Goal: Task Accomplishment & Management: Use online tool/utility

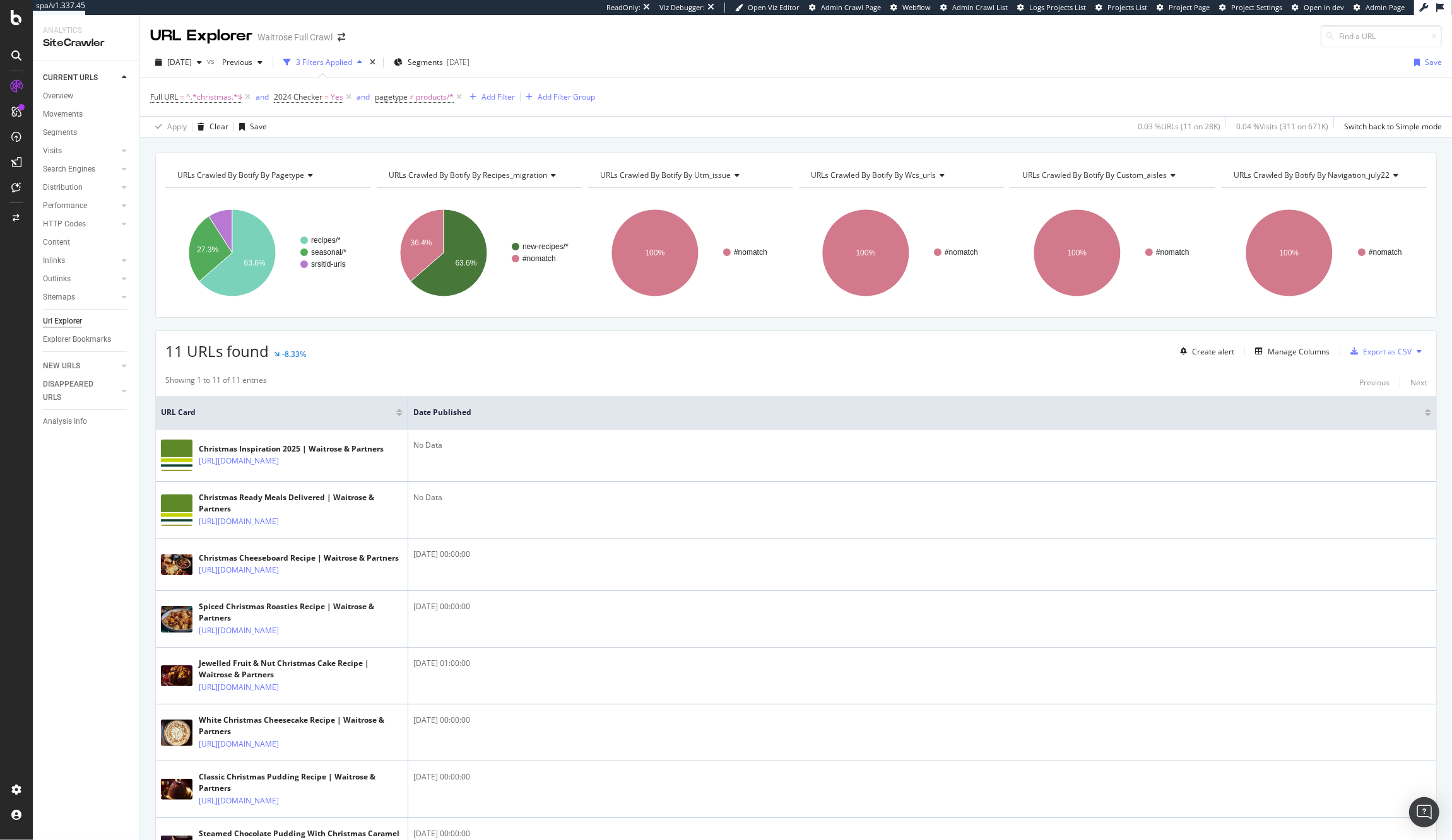
scroll to position [44, 0]
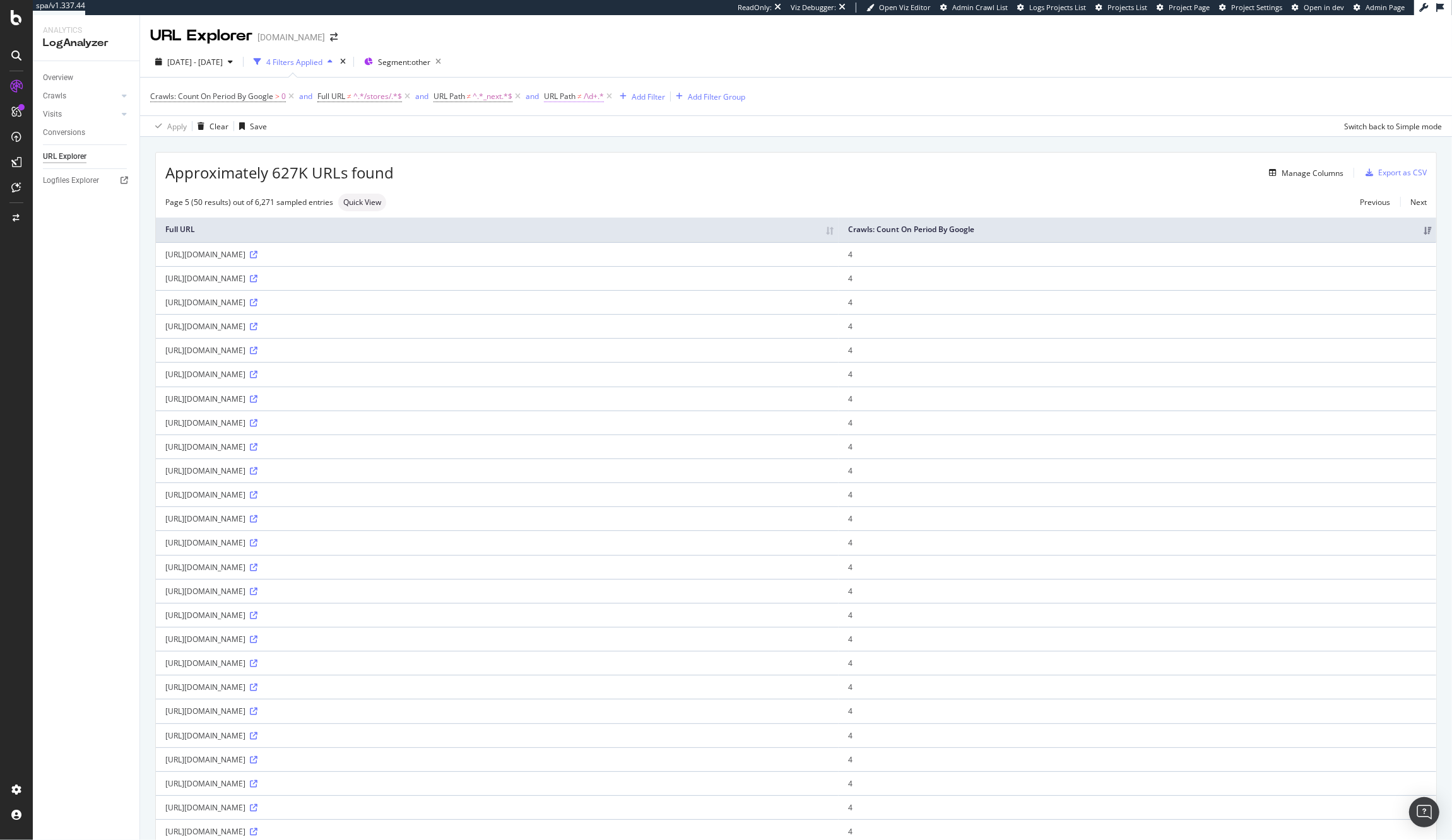
click at [580, 97] on span "URL Path ≠ /\d+.*" at bounding box center [574, 96] width 60 height 12
click at [596, 125] on span "Doesn't match regex" at bounding box center [596, 126] width 73 height 11
click at [603, 284] on span "Matches regex" at bounding box center [590, 283] width 52 height 11
click at [683, 176] on div "Apply" at bounding box center [687, 175] width 20 height 11
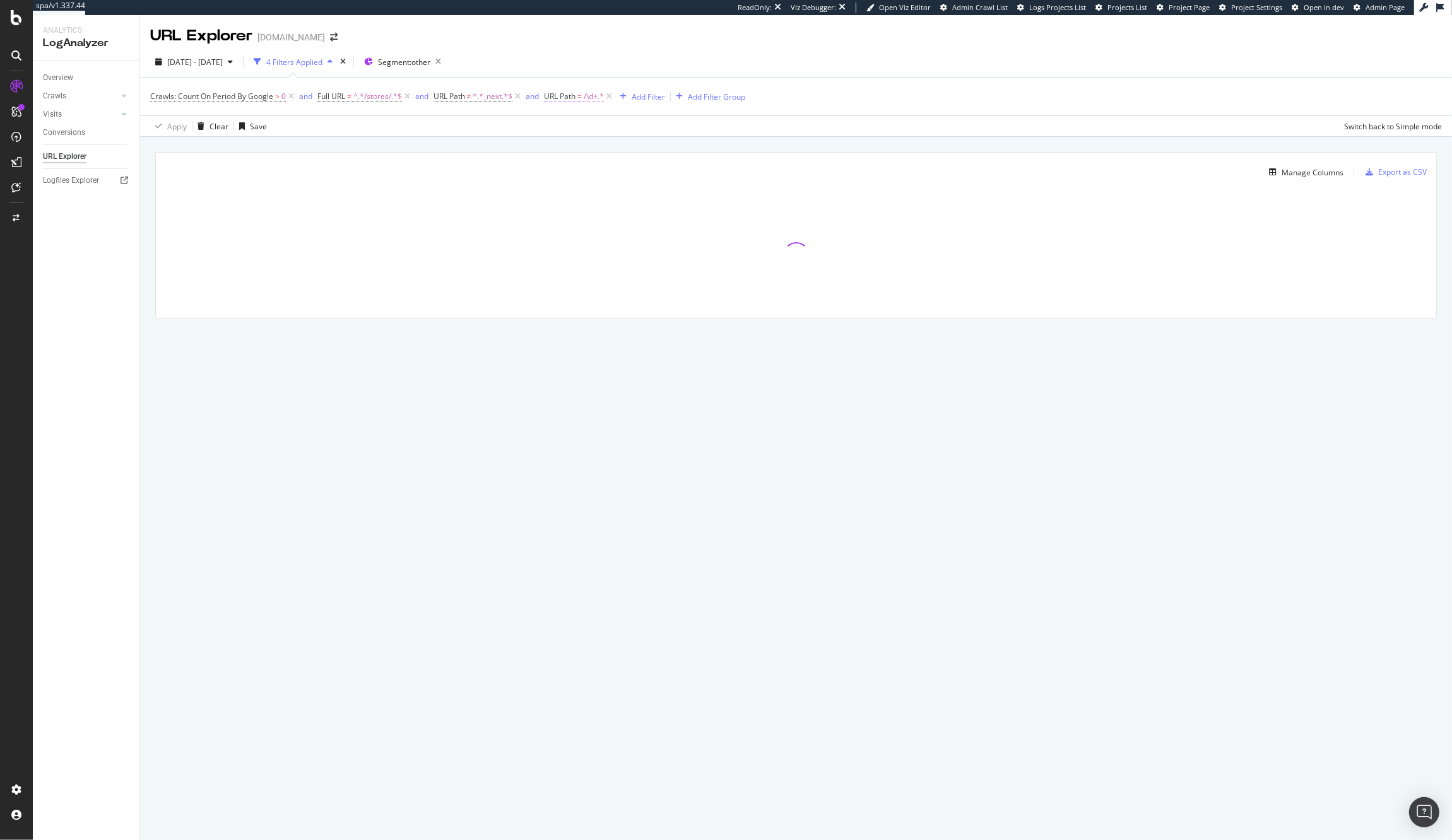
click at [575, 98] on span "URL Path" at bounding box center [559, 96] width 31 height 11
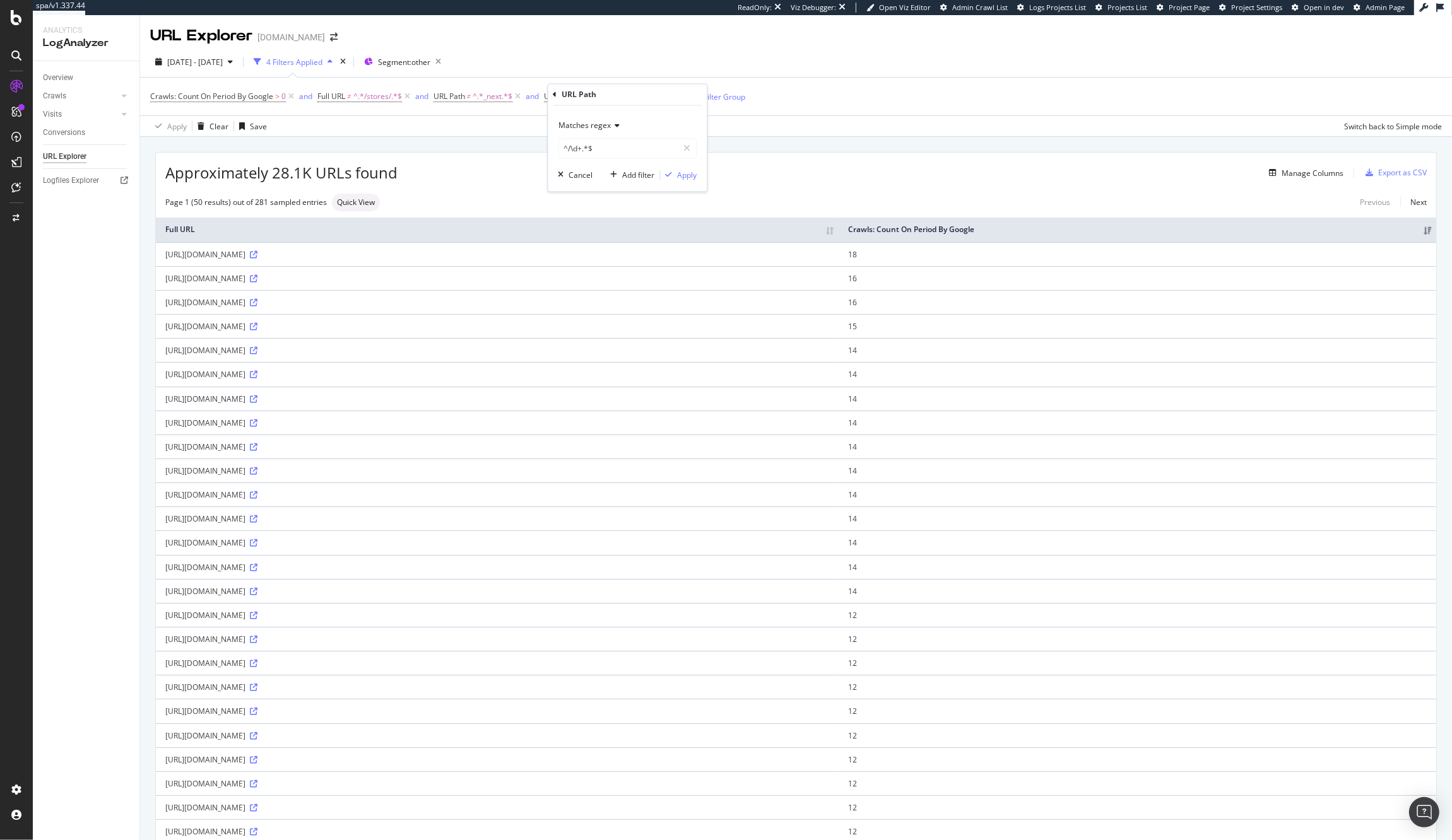
click at [875, 206] on div "Page 1 (50 results) out of 281 sampled entries Quick View Previous Next" at bounding box center [796, 203] width 1280 height 18
click at [258, 420] on icon at bounding box center [253, 423] width 8 height 8
click at [649, 97] on div "Add Filter" at bounding box center [648, 97] width 34 height 11
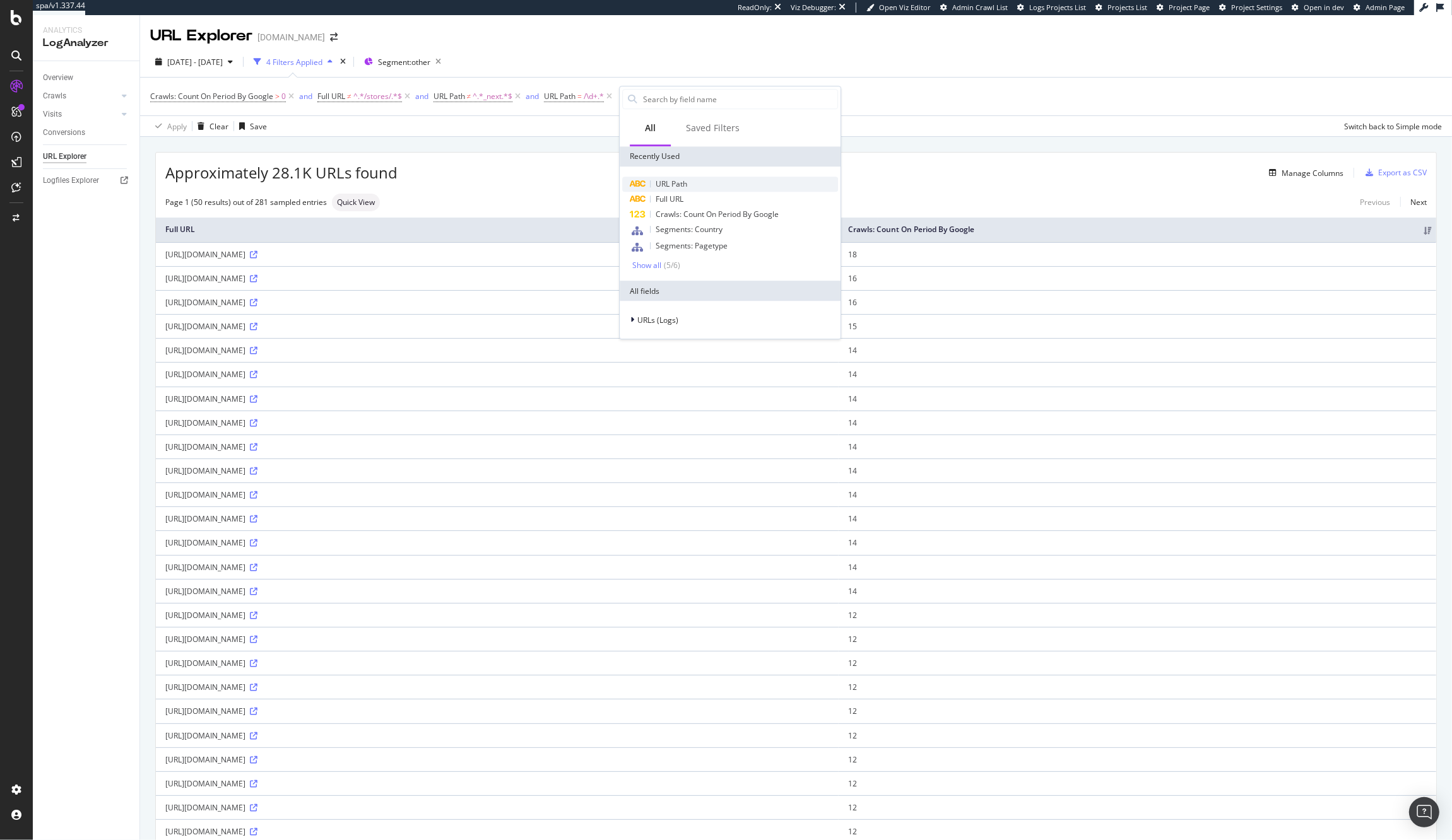
click at [666, 188] on span "URL Path" at bounding box center [670, 184] width 31 height 11
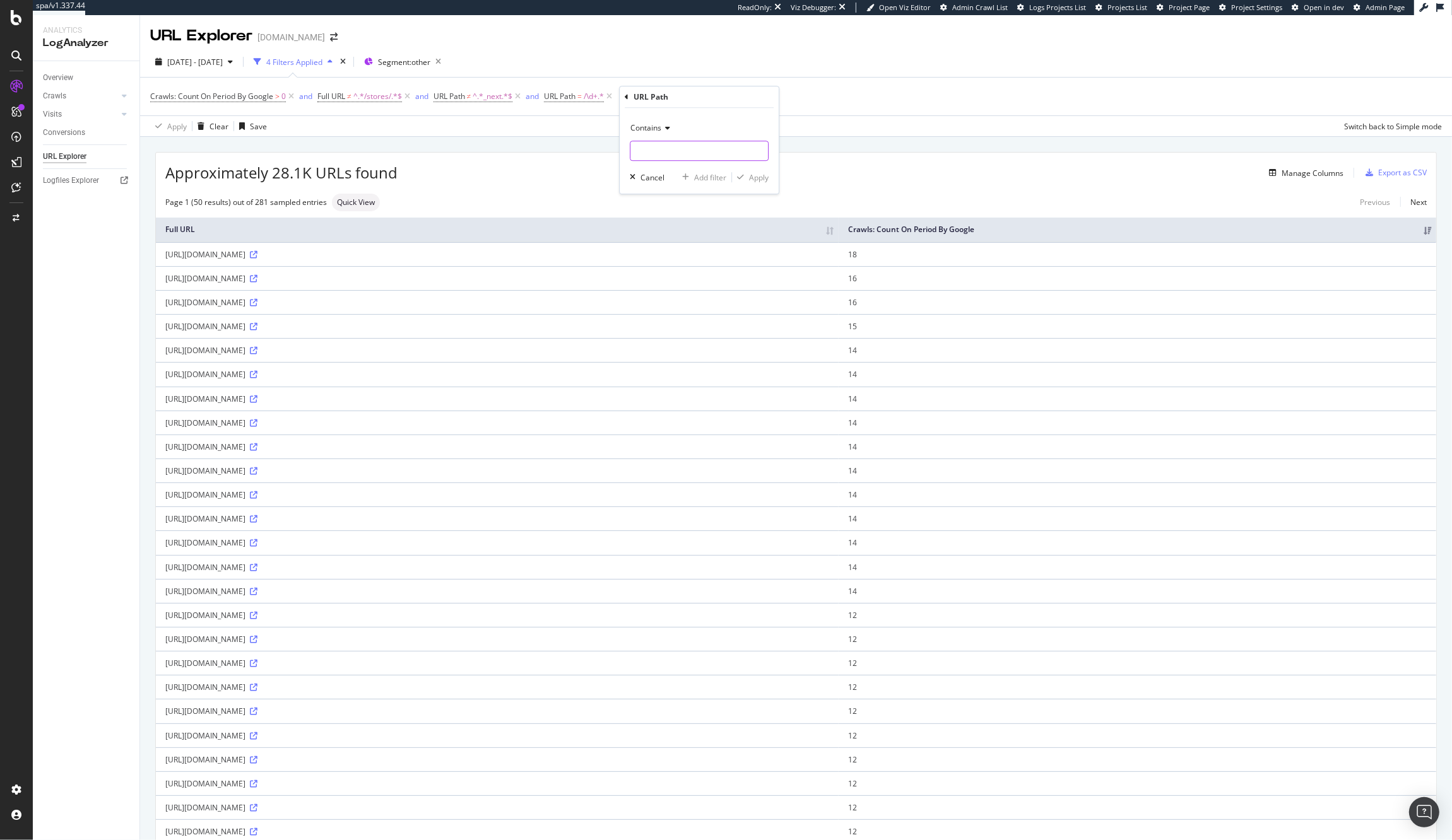
click at [662, 156] on input "text" at bounding box center [699, 150] width 138 height 20
click at [646, 126] on span "Contains" at bounding box center [646, 128] width 31 height 11
click at [666, 286] on span "Matches regex" at bounding box center [662, 285] width 52 height 11
click at [660, 142] on input "text" at bounding box center [699, 150] width 138 height 20
click at [655, 146] on input "text" at bounding box center [699, 150] width 138 height 20
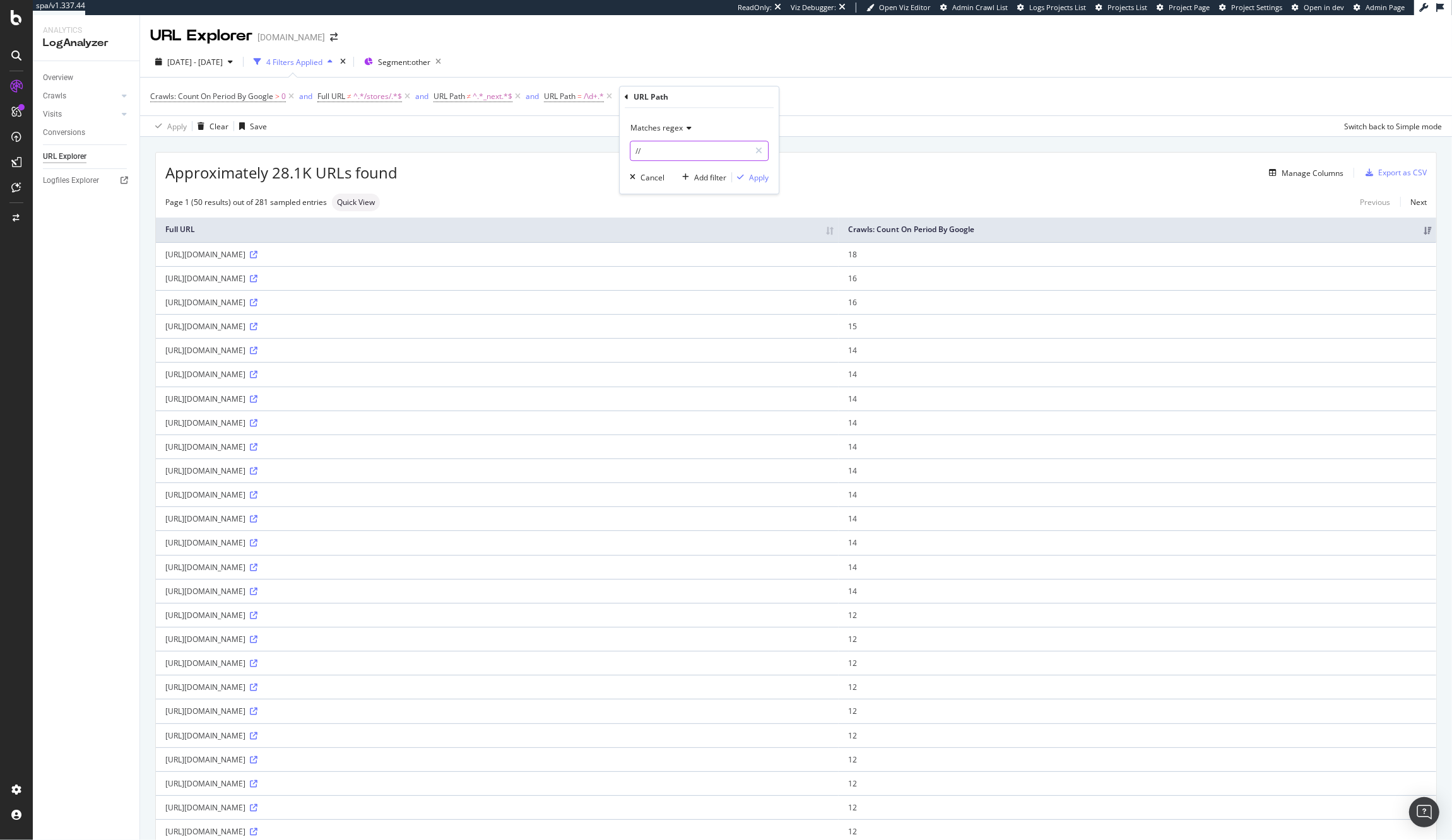
click at [655, 146] on input "//" at bounding box center [690, 150] width 119 height 20
type input "/en_us/\d+.*"
click at [757, 178] on div "Apply" at bounding box center [758, 178] width 20 height 11
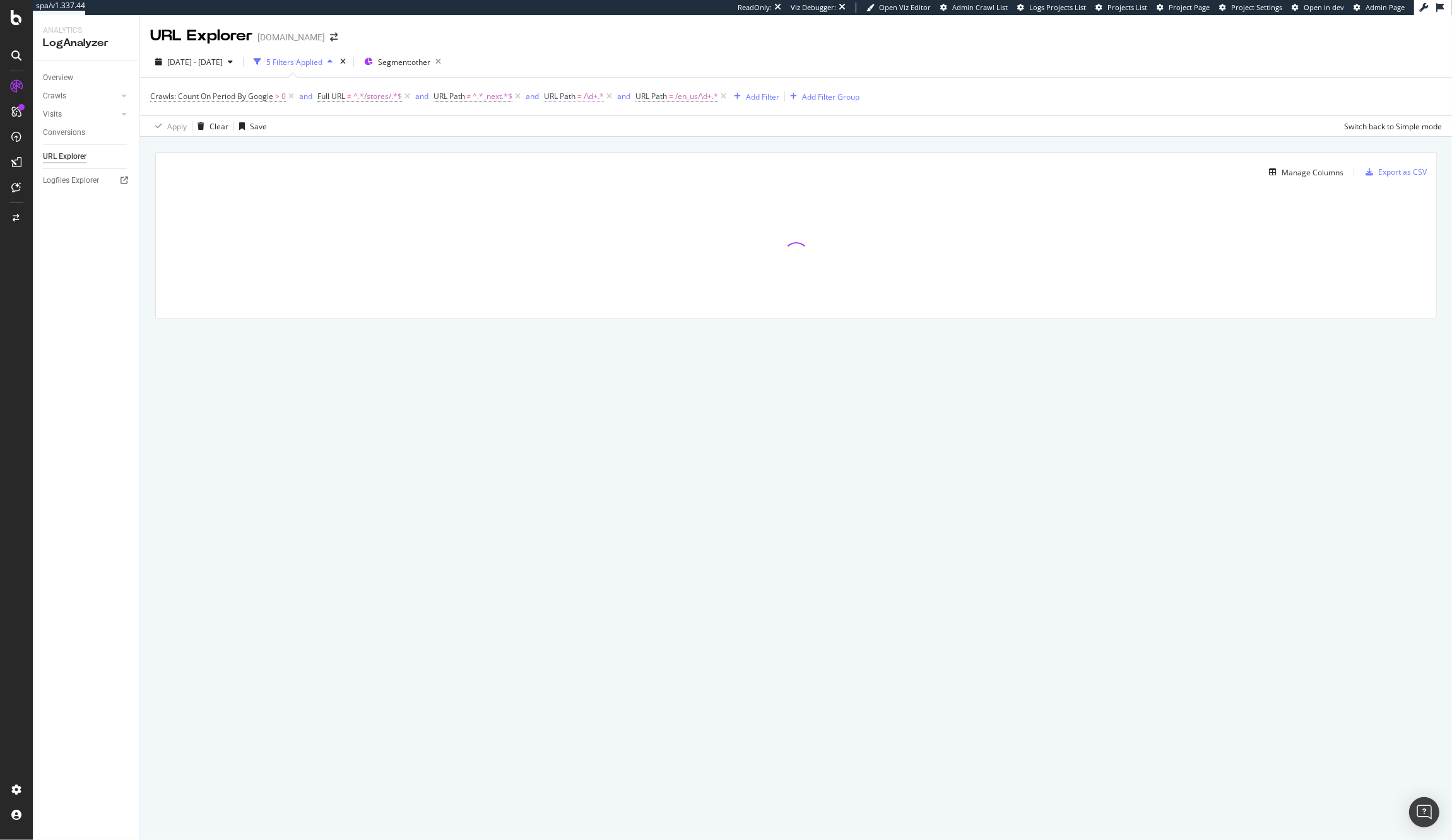
click at [575, 97] on span "URL Path" at bounding box center [559, 96] width 31 height 11
click at [582, 132] on div "Matches regex" at bounding box center [628, 126] width 139 height 20
click at [614, 112] on div "Matches regex ^/\d+.*$ Cancel Add filter Apply" at bounding box center [628, 148] width 159 height 86
click at [601, 164] on div "Matches regex ^/\d+.*$ Cancel Add filter Apply" at bounding box center [628, 148] width 159 height 86
click at [598, 151] on input "^/\d+.*$" at bounding box center [619, 148] width 119 height 20
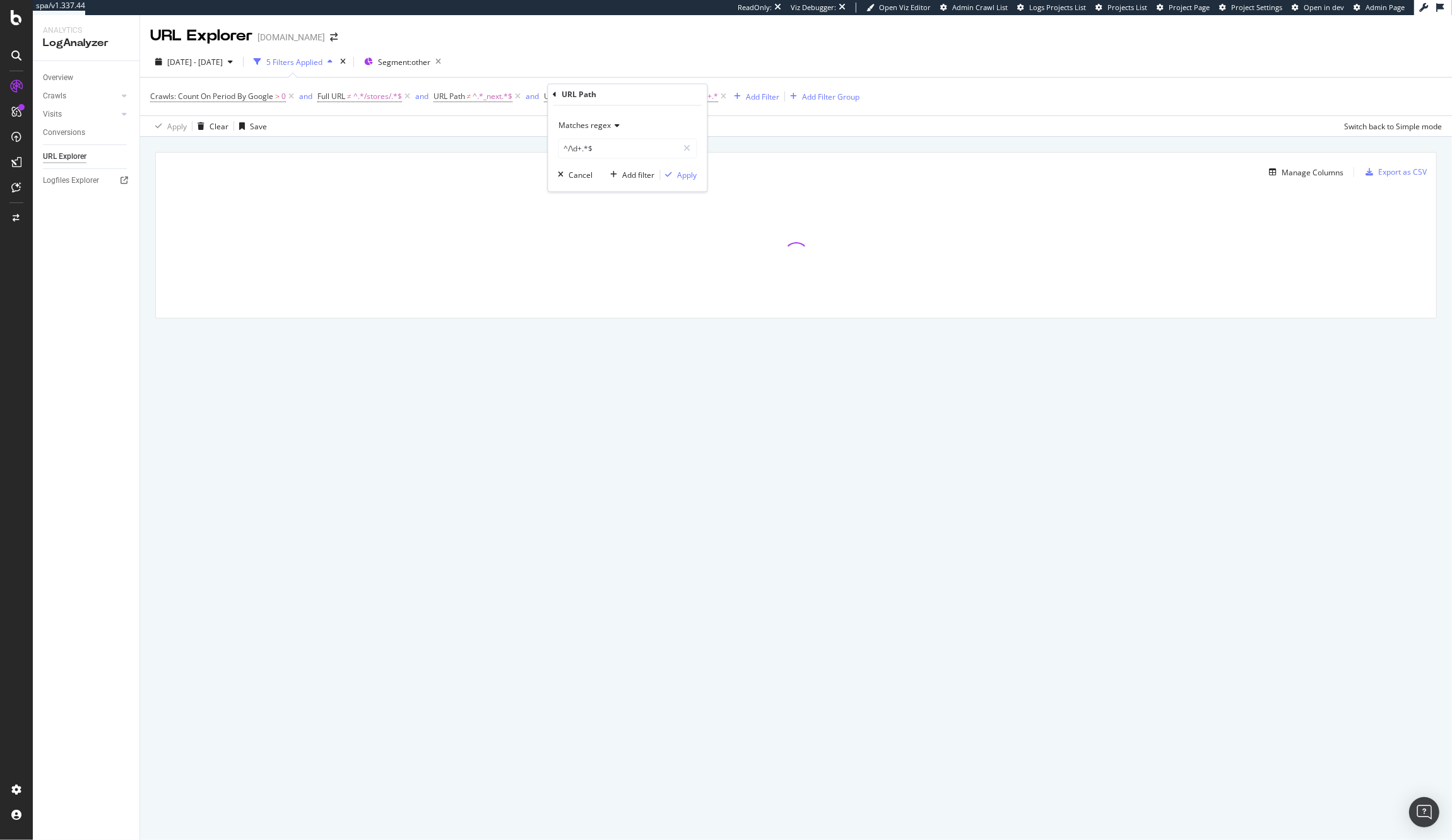
click at [590, 124] on span "Matches regex" at bounding box center [585, 126] width 52 height 11
click at [599, 298] on span "Doesn't match regex" at bounding box center [601, 300] width 73 height 11
click at [678, 188] on div "Doesn't match regex ^/\d+.*$ Cancel Add filter Apply" at bounding box center [628, 148] width 159 height 86
click at [680, 172] on div "Apply" at bounding box center [687, 175] width 20 height 11
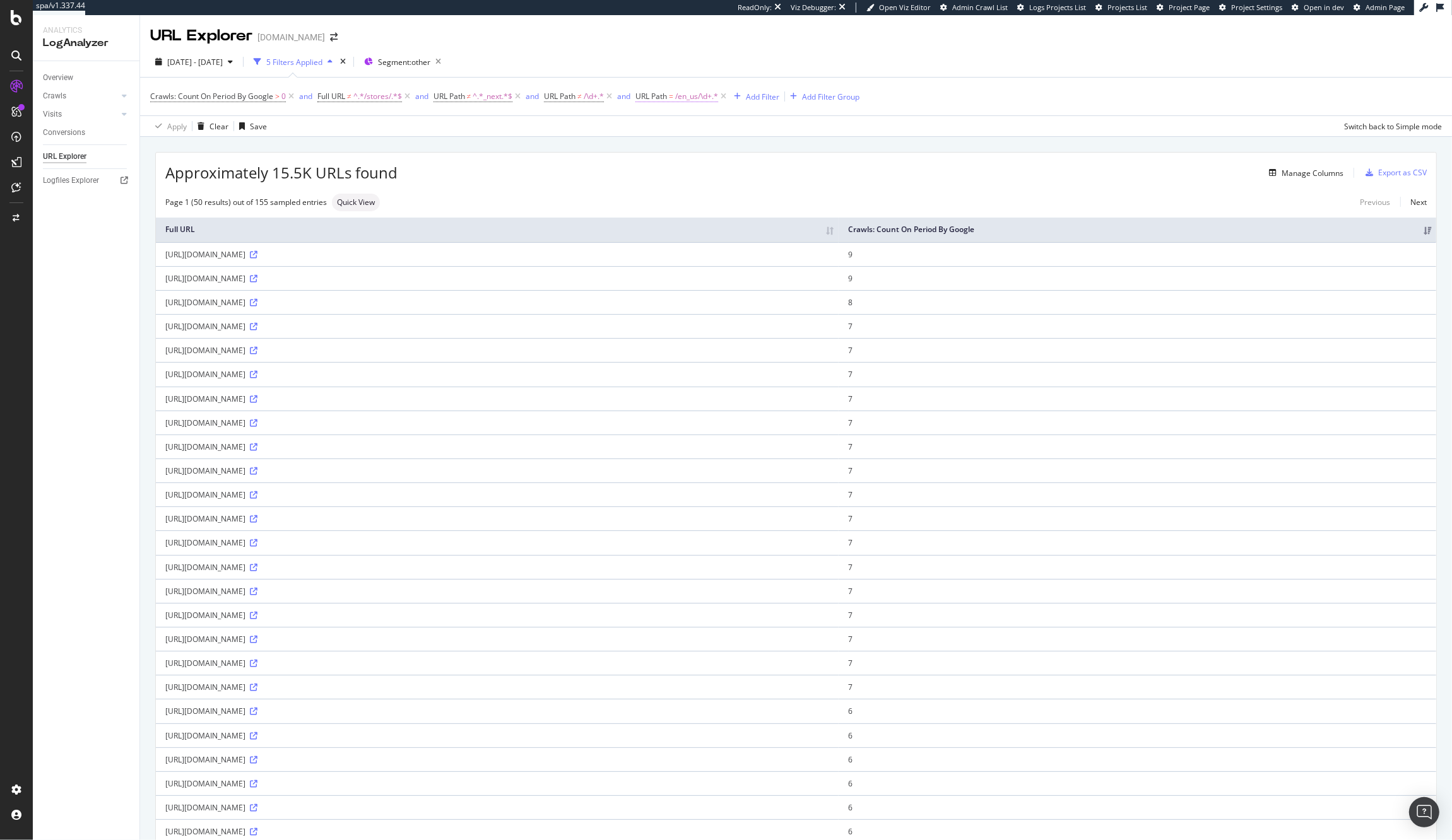
click at [693, 97] on span "/en_us/\d+.*" at bounding box center [696, 97] width 43 height 18
click at [678, 142] on input "/en_us/\d+.*" at bounding box center [711, 148] width 119 height 20
click at [678, 151] on input "/en_us/\d+.*" at bounding box center [711, 148] width 119 height 20
type input "/nl_nl/\d+.*"
click at [772, 173] on div "Apply" at bounding box center [781, 175] width 20 height 11
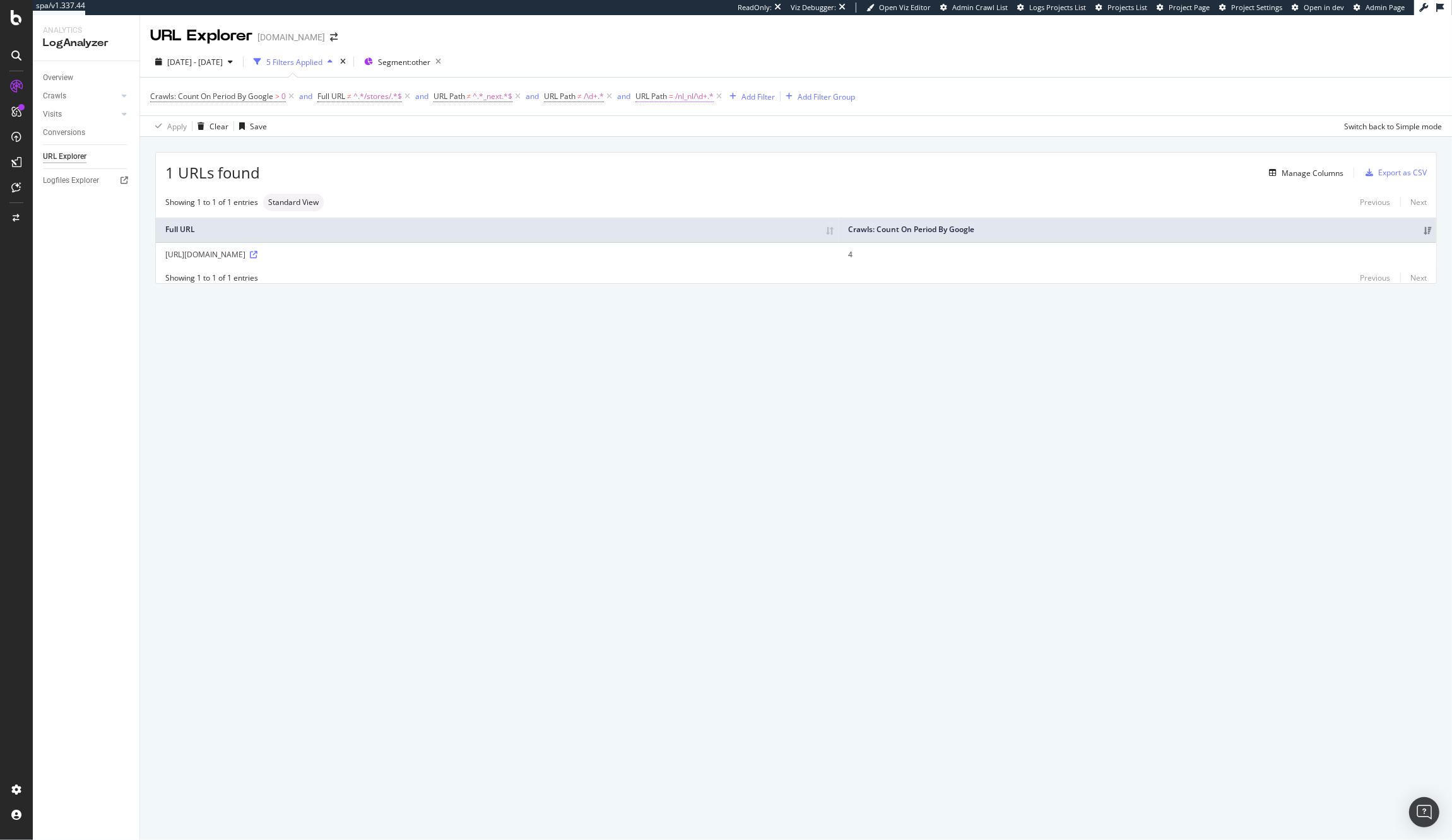
click at [688, 98] on span "/nl_nl/\d+.*" at bounding box center [694, 97] width 38 height 18
click at [672, 141] on input "/nl_nl/\d+.*" at bounding box center [711, 148] width 119 height 20
click at [670, 148] on input "/nl_nl/\d+.*" at bounding box center [711, 148] width 119 height 20
type input "/en_gbl/\d+.*"
click at [773, 176] on div "Apply" at bounding box center [781, 175] width 20 height 11
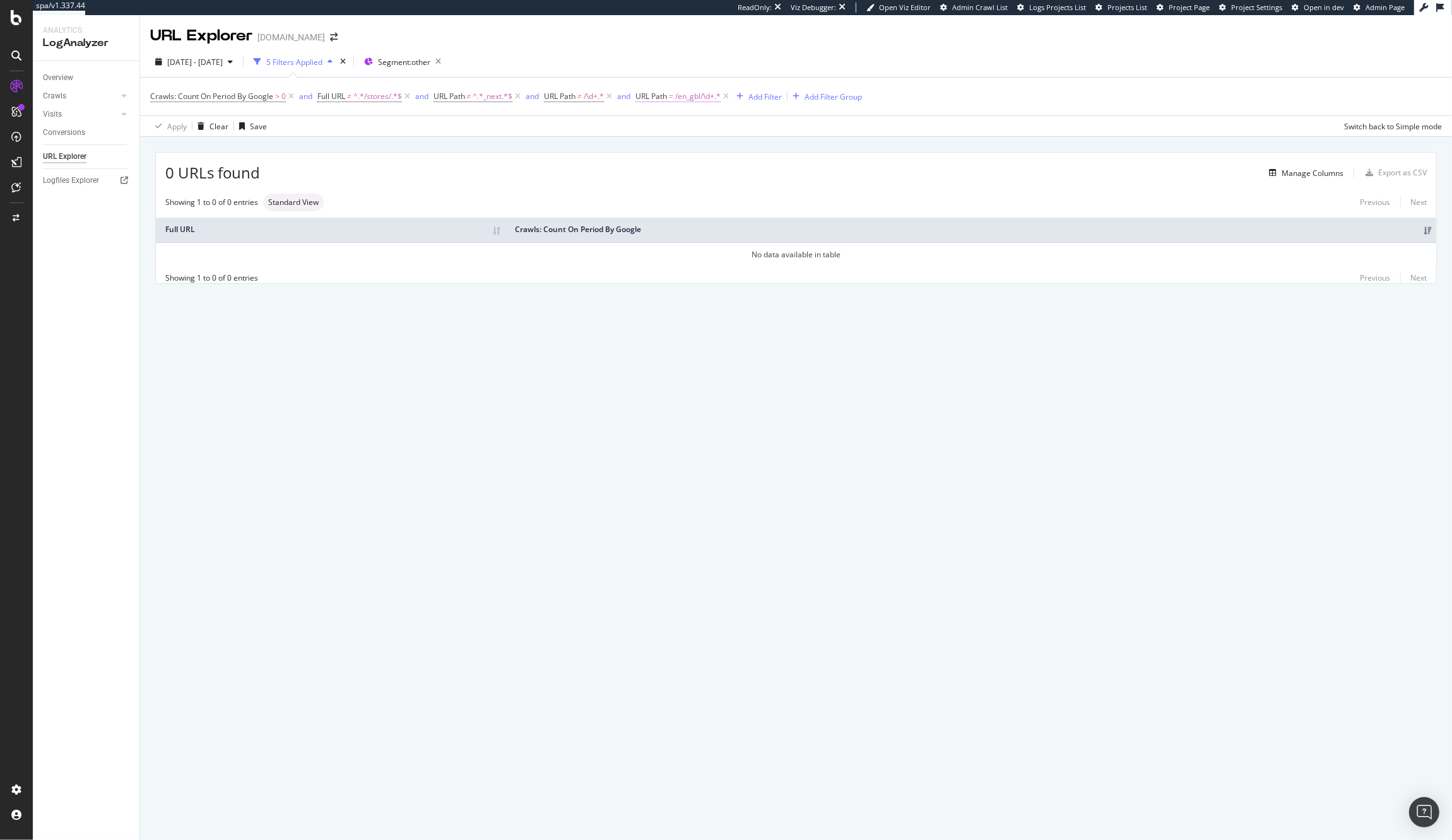
click at [694, 101] on span "/en_gbl/\d+.*" at bounding box center [697, 97] width 45 height 18
click at [673, 146] on input "/en_gbl/\d+.*" at bounding box center [711, 148] width 119 height 20
click at [673, 148] on input "/en_gbl/\d+.*" at bounding box center [711, 148] width 119 height 20
type input "/en_usl/\d+.*"
click at [777, 181] on div "Matches regex /en_usl/\d+.* Cancel Add filter Apply" at bounding box center [720, 148] width 159 height 86
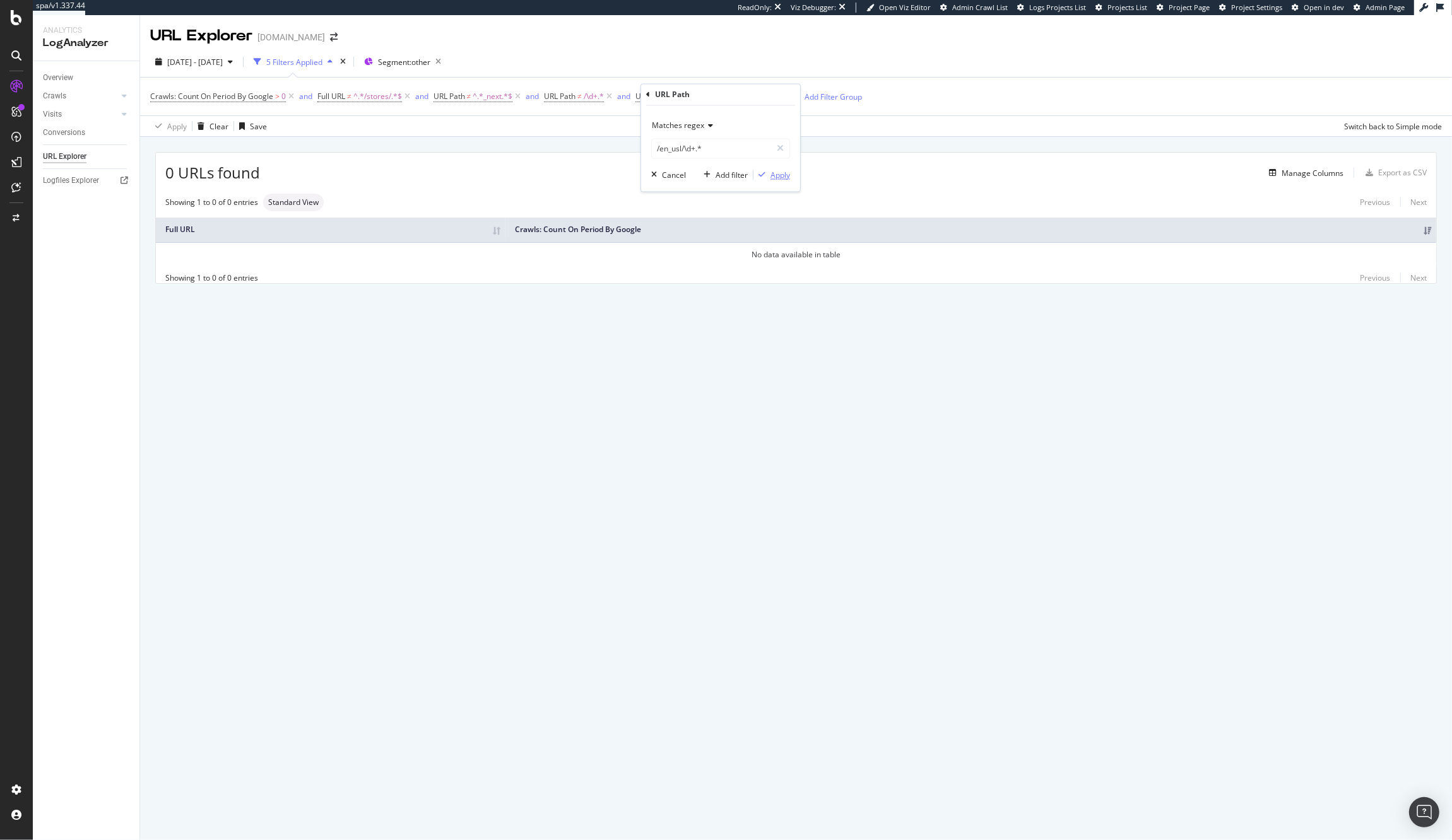
click at [782, 176] on div "Apply" at bounding box center [781, 175] width 20 height 11
click at [697, 99] on span "/en_usl/\d+.*" at bounding box center [697, 97] width 44 height 18
click at [684, 153] on input "/en_usl/\d+.*" at bounding box center [711, 148] width 119 height 20
click at [681, 148] on input "/en_usl/\d+.*" at bounding box center [711, 148] width 119 height 20
click at [527, 140] on div "0 URLs found Manage Columns Export as CSV Showing 1 to 0 of 0 entries Standard …" at bounding box center [796, 232] width 1312 height 191
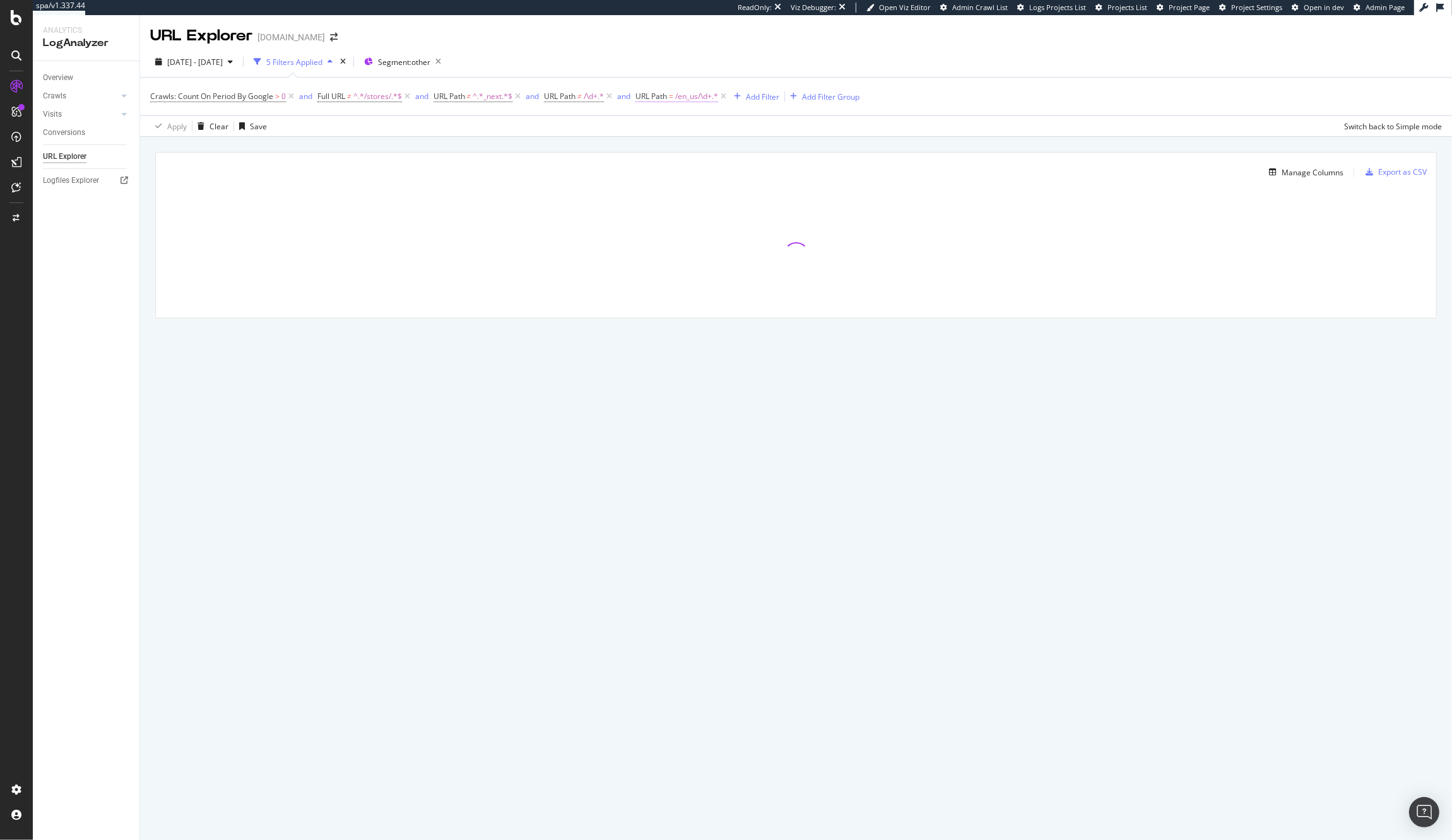
click at [702, 95] on span "/en_us/\d+.*" at bounding box center [696, 97] width 43 height 18
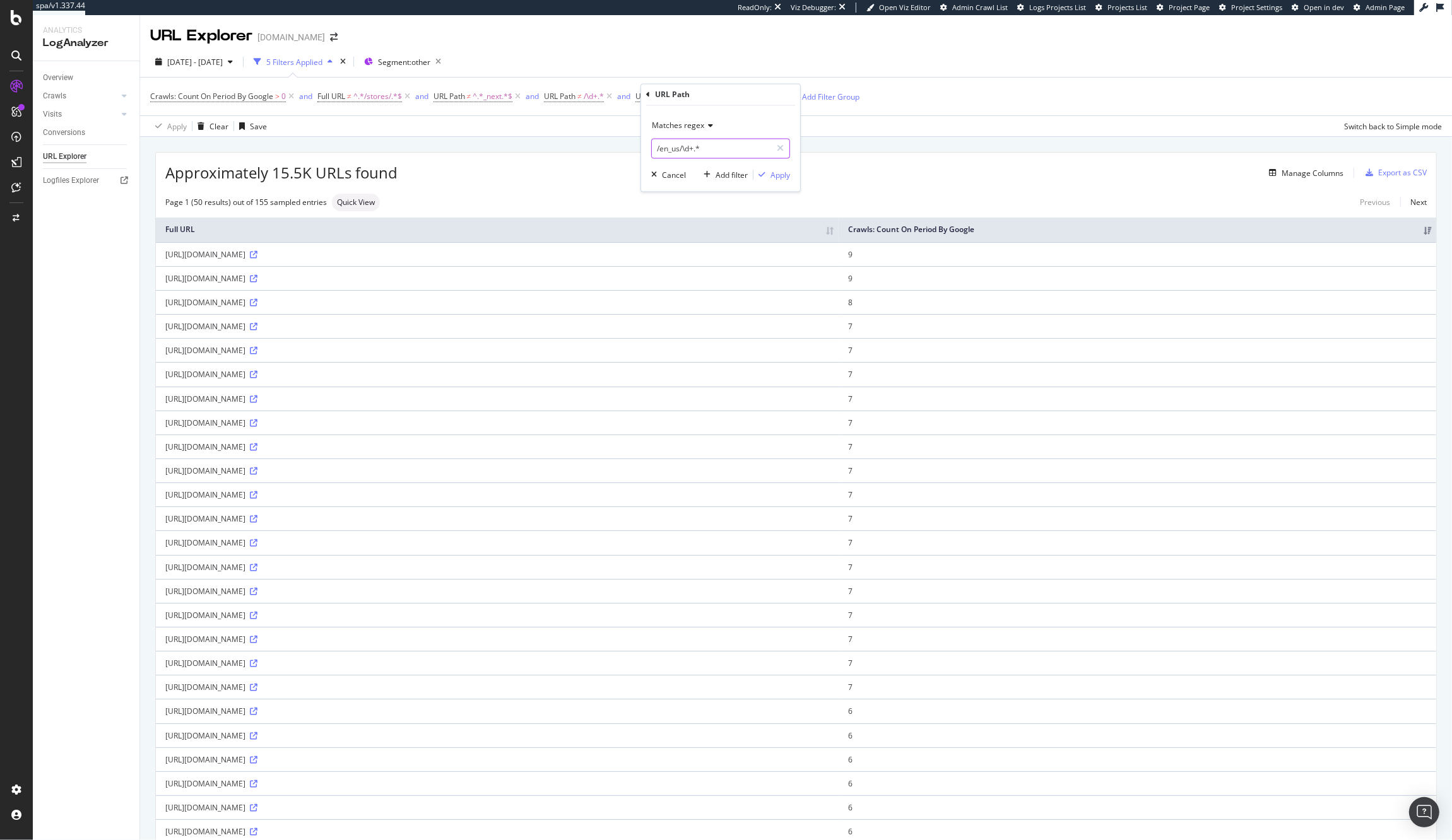
click at [679, 145] on input "/en_us/\d+.*" at bounding box center [711, 148] width 119 height 20
click at [672, 153] on input "/en_us/\d+.*" at bounding box center [711, 148] width 119 height 20
click at [678, 152] on input "/en_us/\d+.*" at bounding box center [711, 148] width 119 height 20
type input "/nl_nl/\d+.*"
click at [780, 175] on div "Apply" at bounding box center [781, 175] width 20 height 11
